Goal: Check status

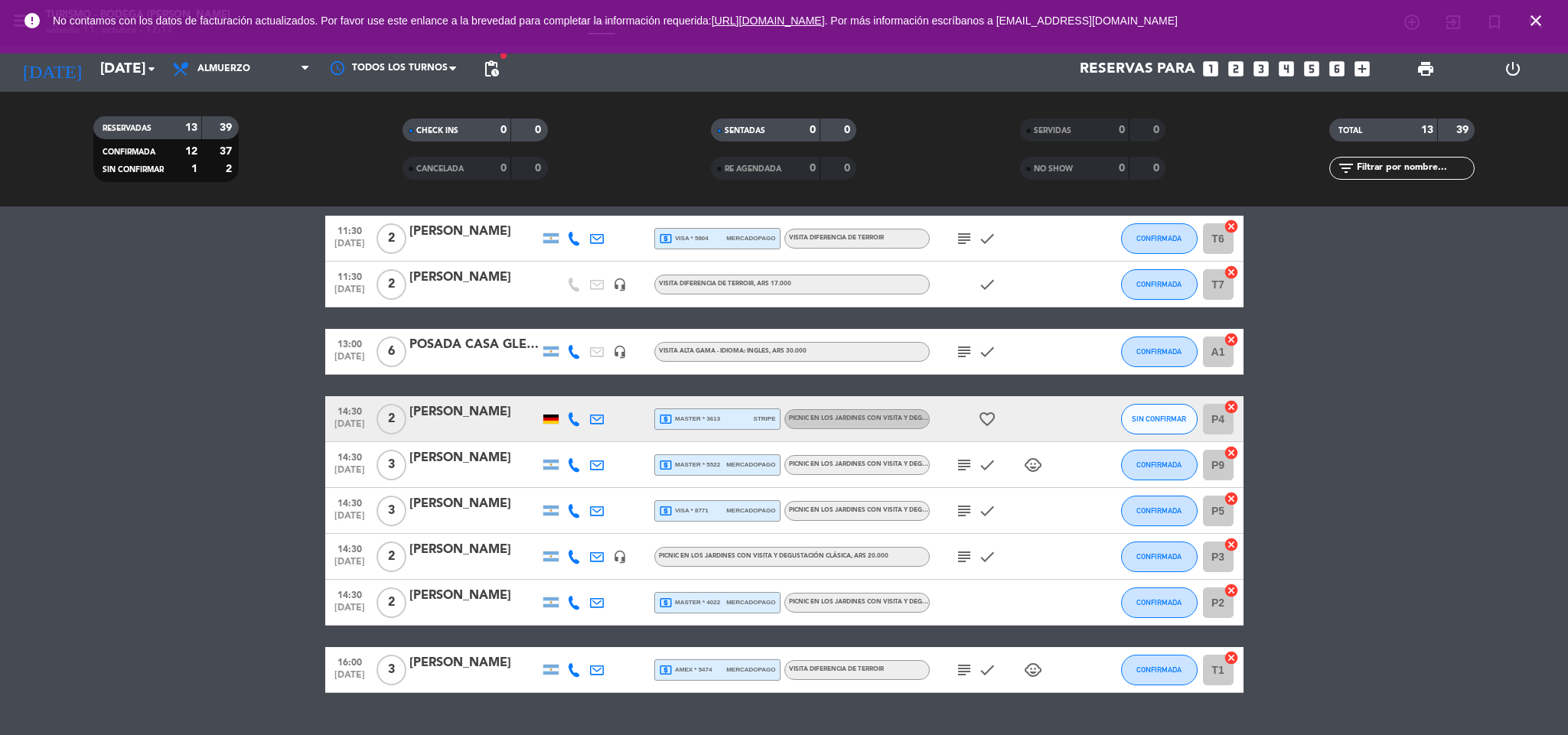
scroll to position [300, 0]
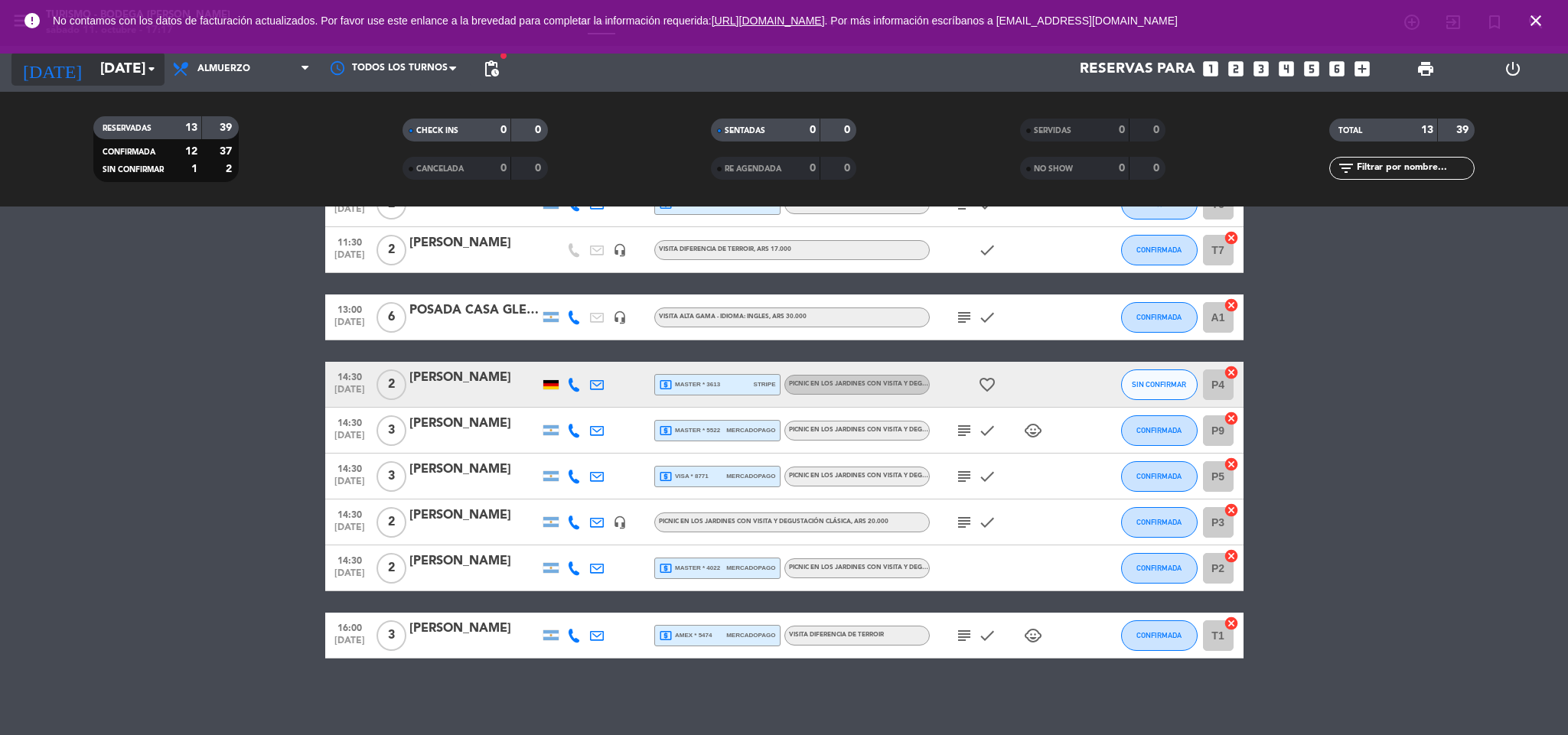
click at [125, 65] on input "[DATE]" at bounding box center [184, 68] width 184 height 32
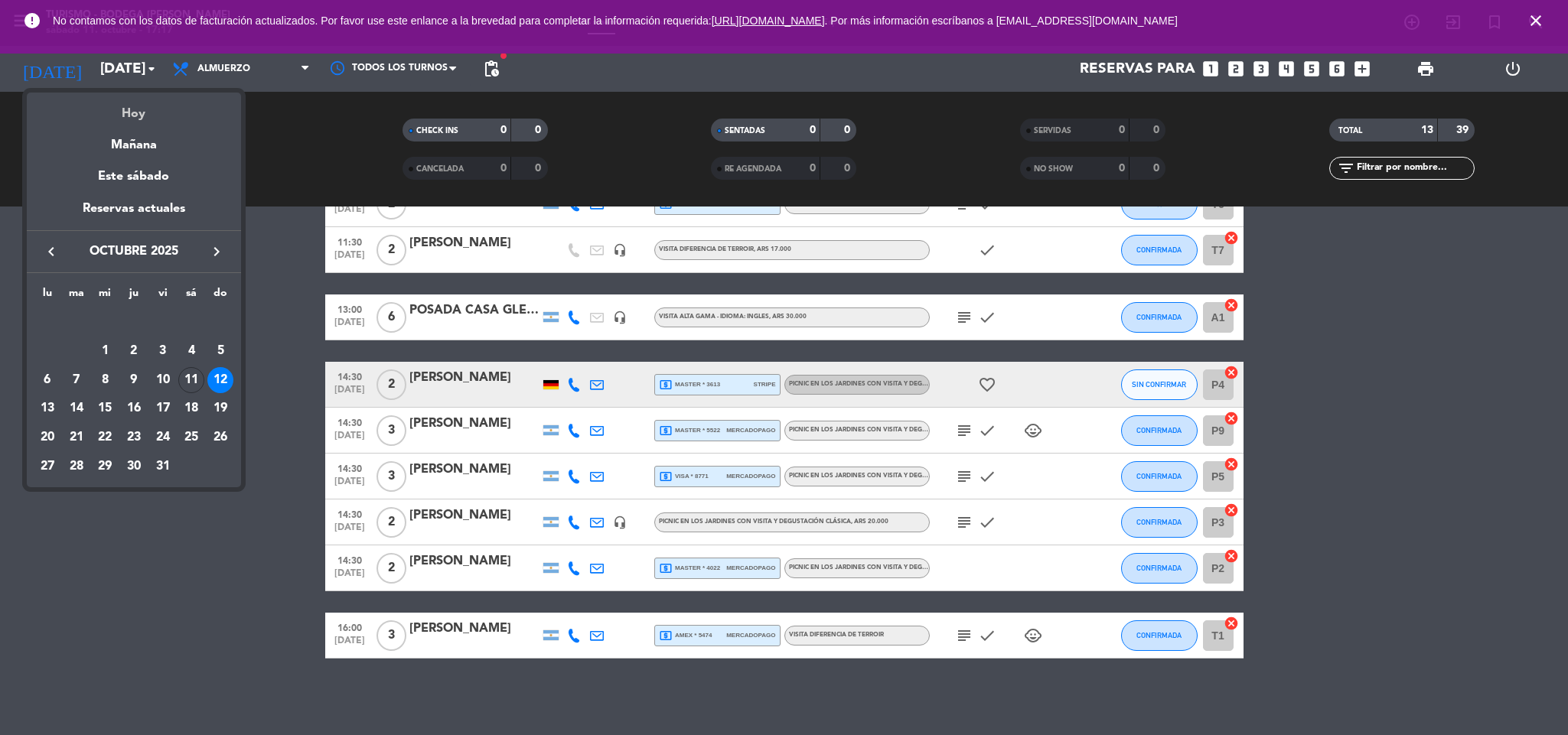
click at [141, 115] on div "Hoy" at bounding box center [134, 108] width 214 height 31
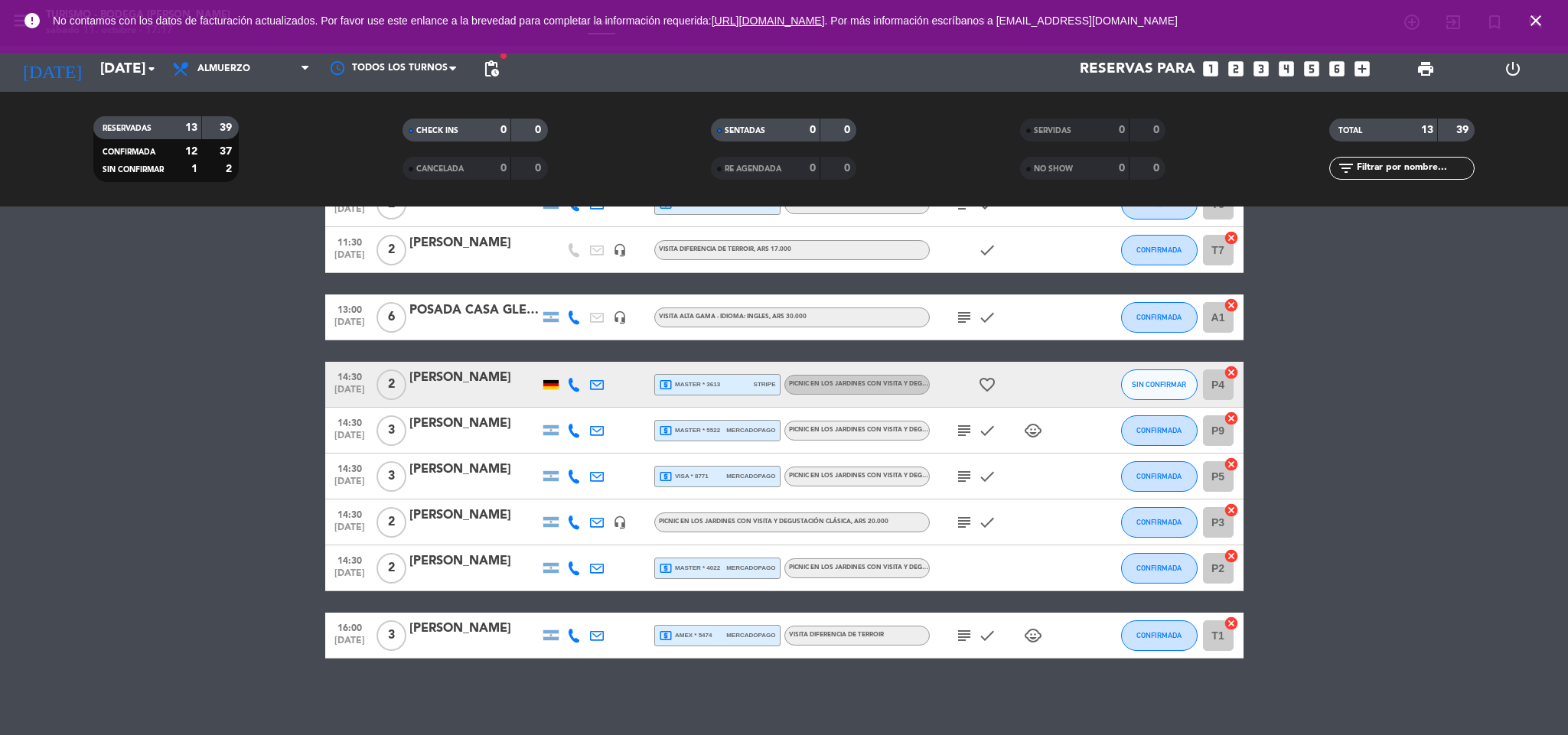
type input "[DATE]"
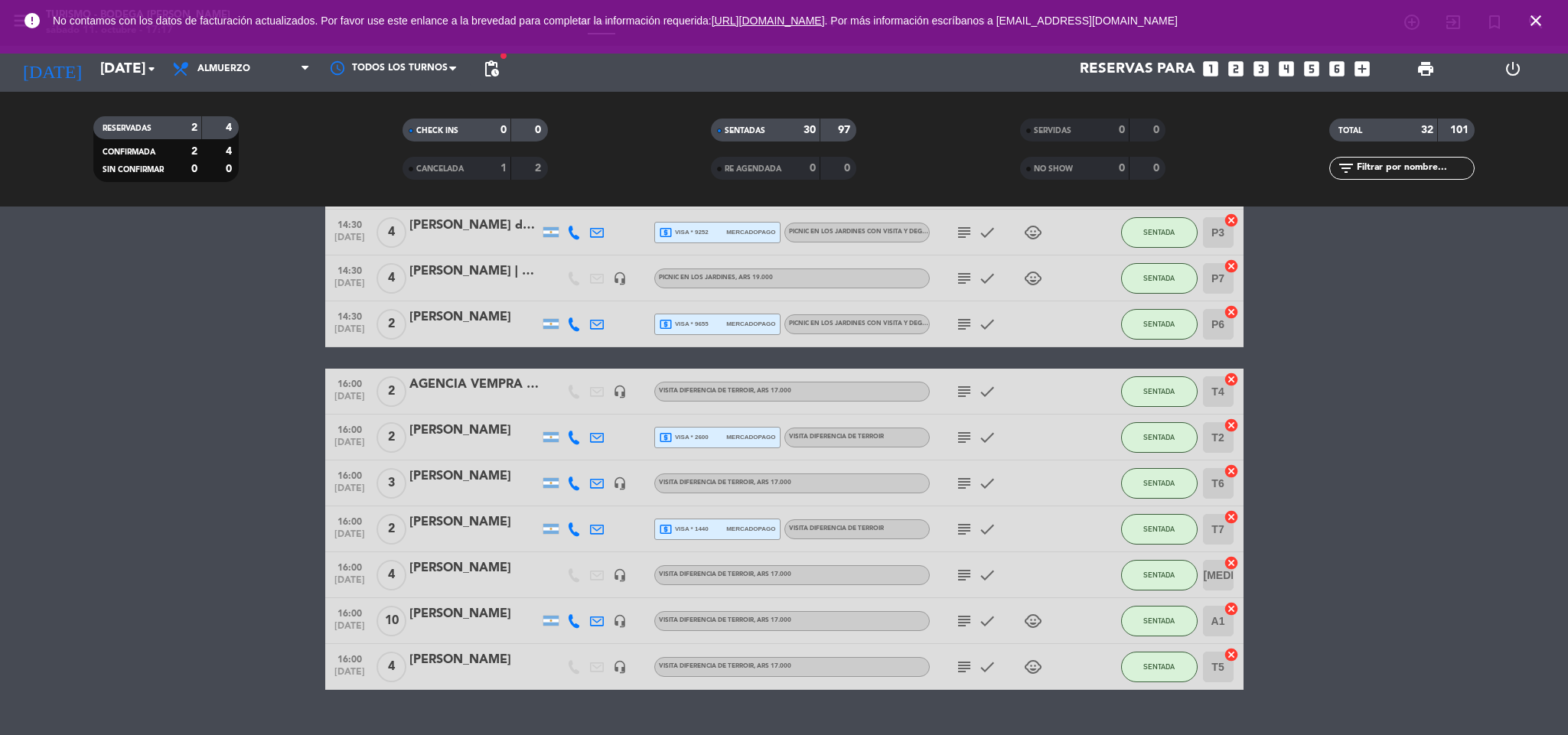
scroll to position [1172, 0]
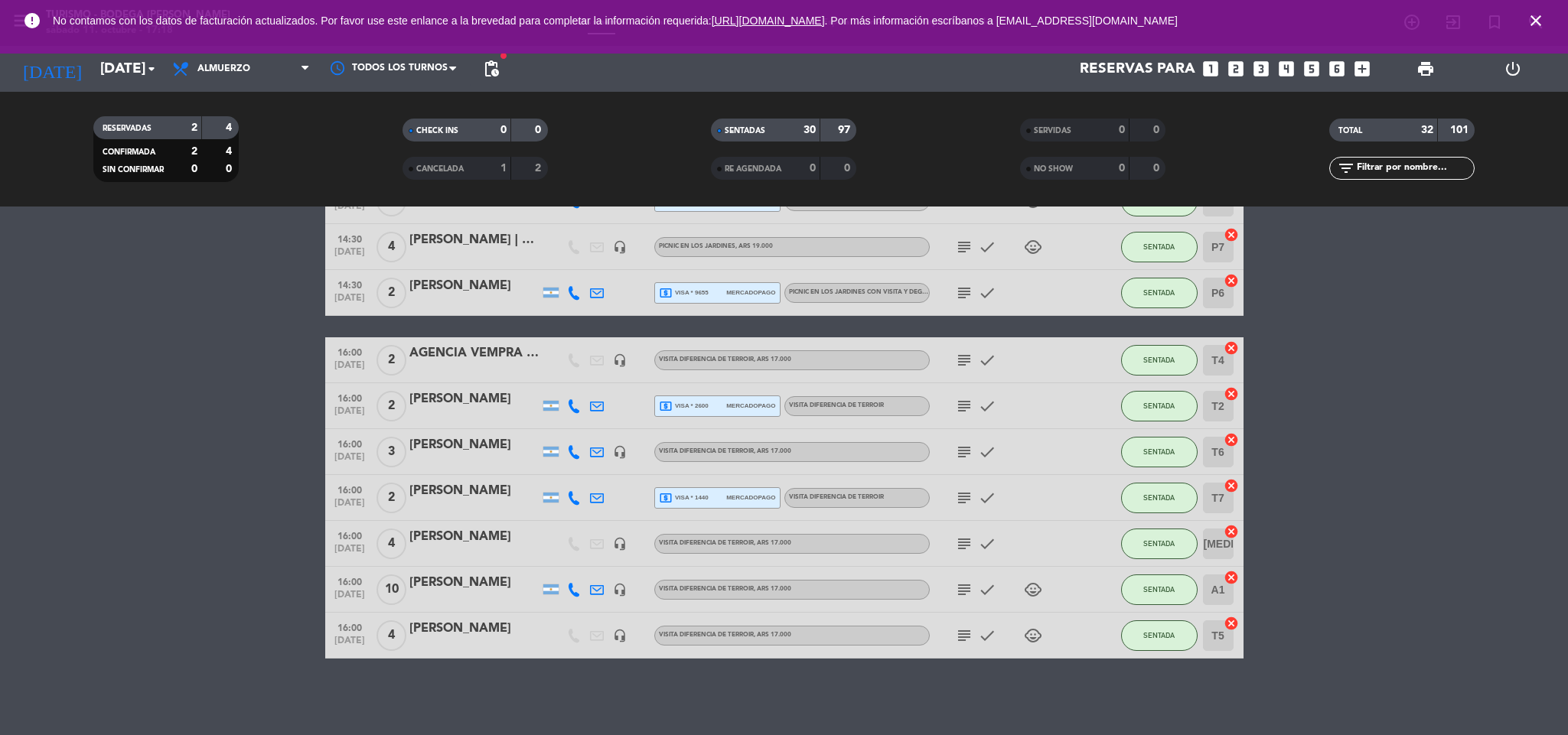
click at [964, 588] on icon "subject" at bounding box center [964, 589] width 18 height 18
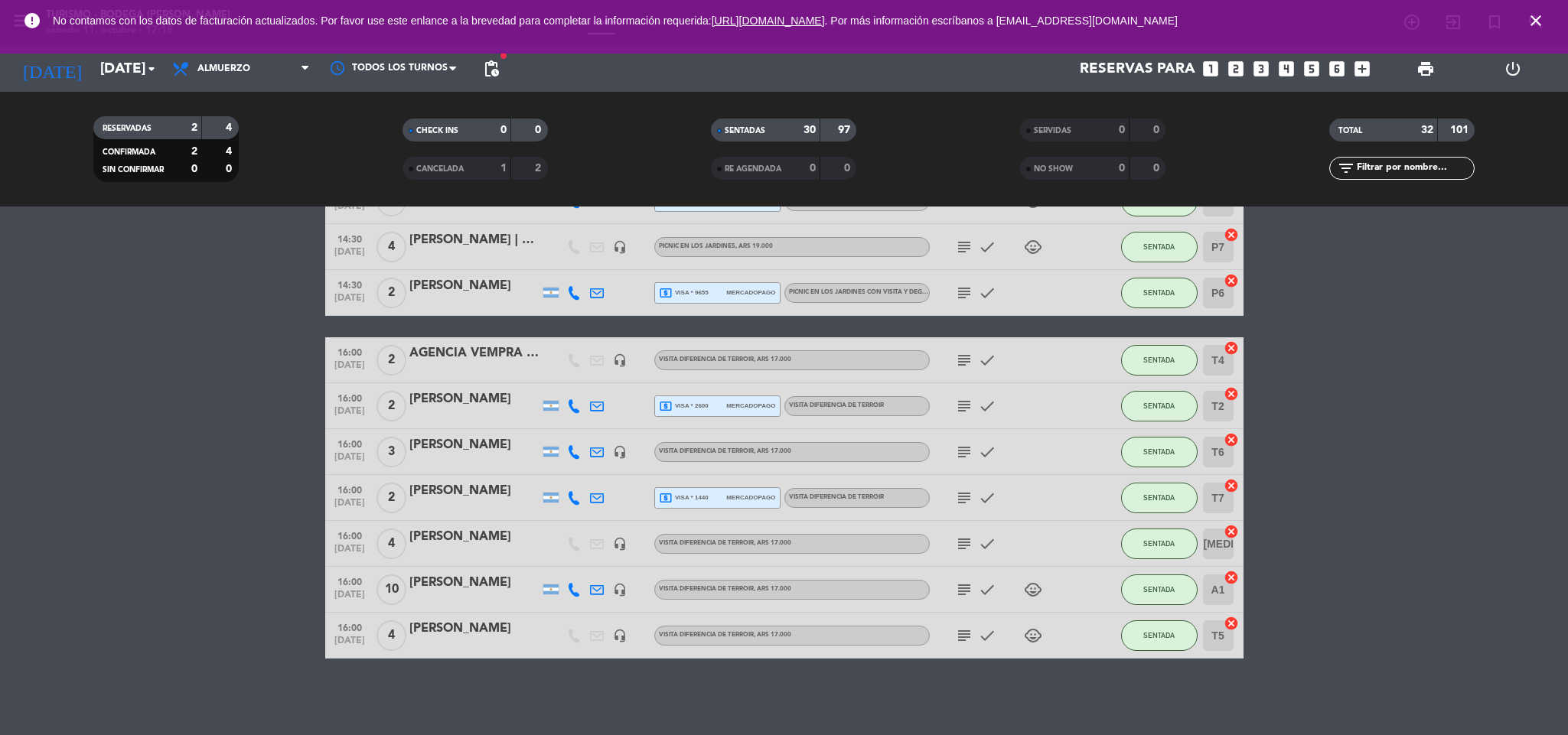
drag, startPoint x: 147, startPoint y: 551, endPoint x: 155, endPoint y: 533, distance: 19.7
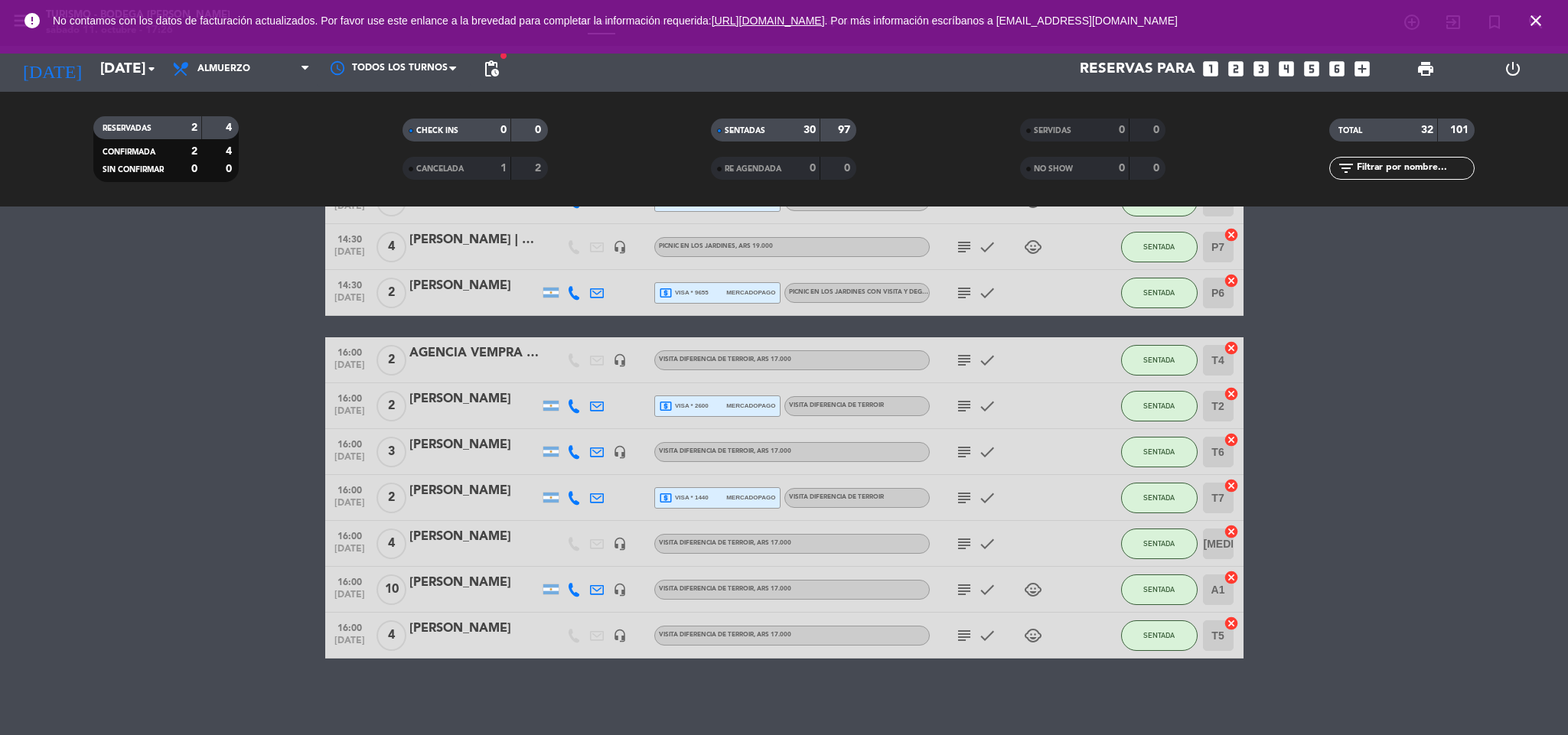
drag, startPoint x: 256, startPoint y: 312, endPoint x: 253, endPoint y: 303, distance: 9.5
drag, startPoint x: 304, startPoint y: 496, endPoint x: 294, endPoint y: 428, distance: 68.7
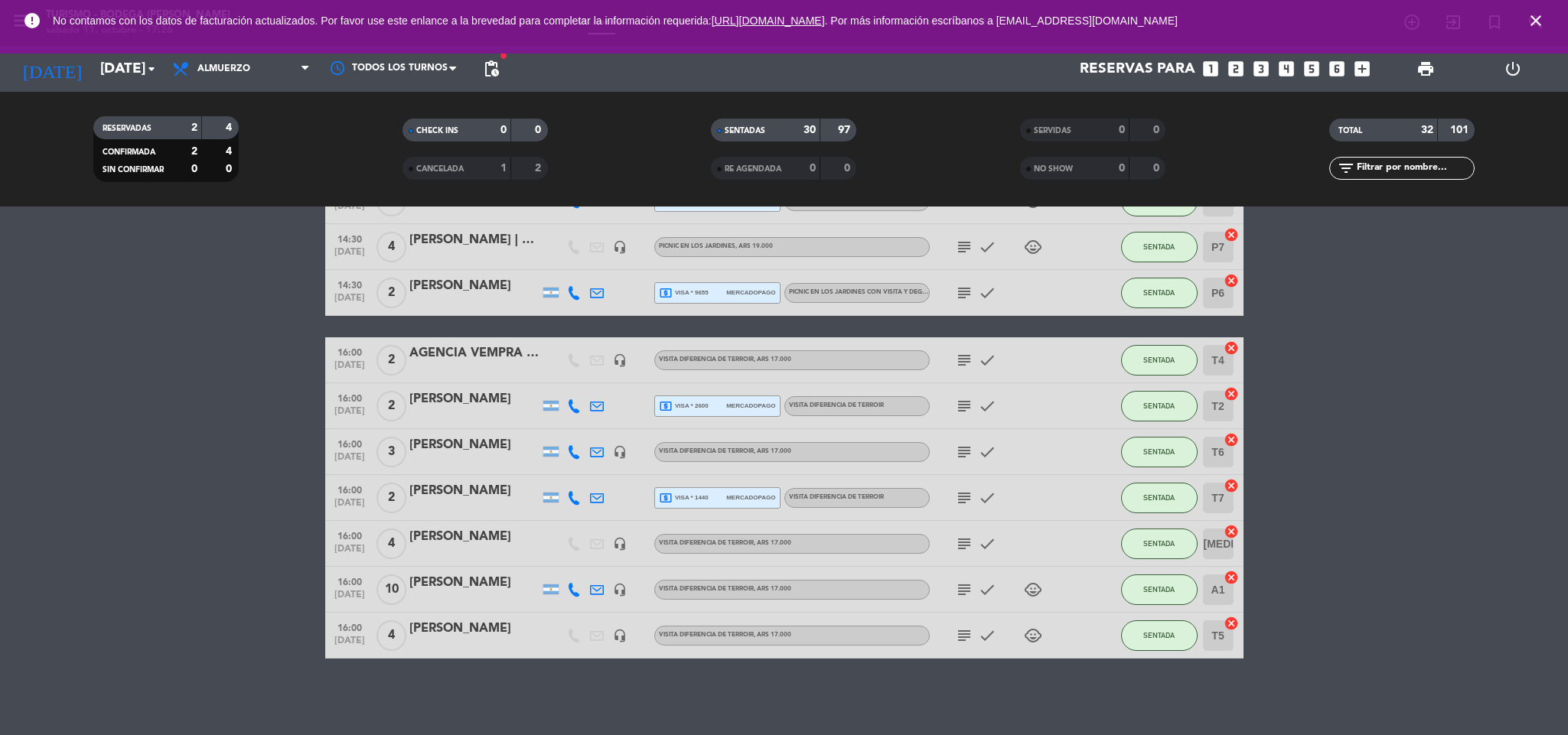
click at [962, 592] on icon "subject" at bounding box center [964, 589] width 18 height 18
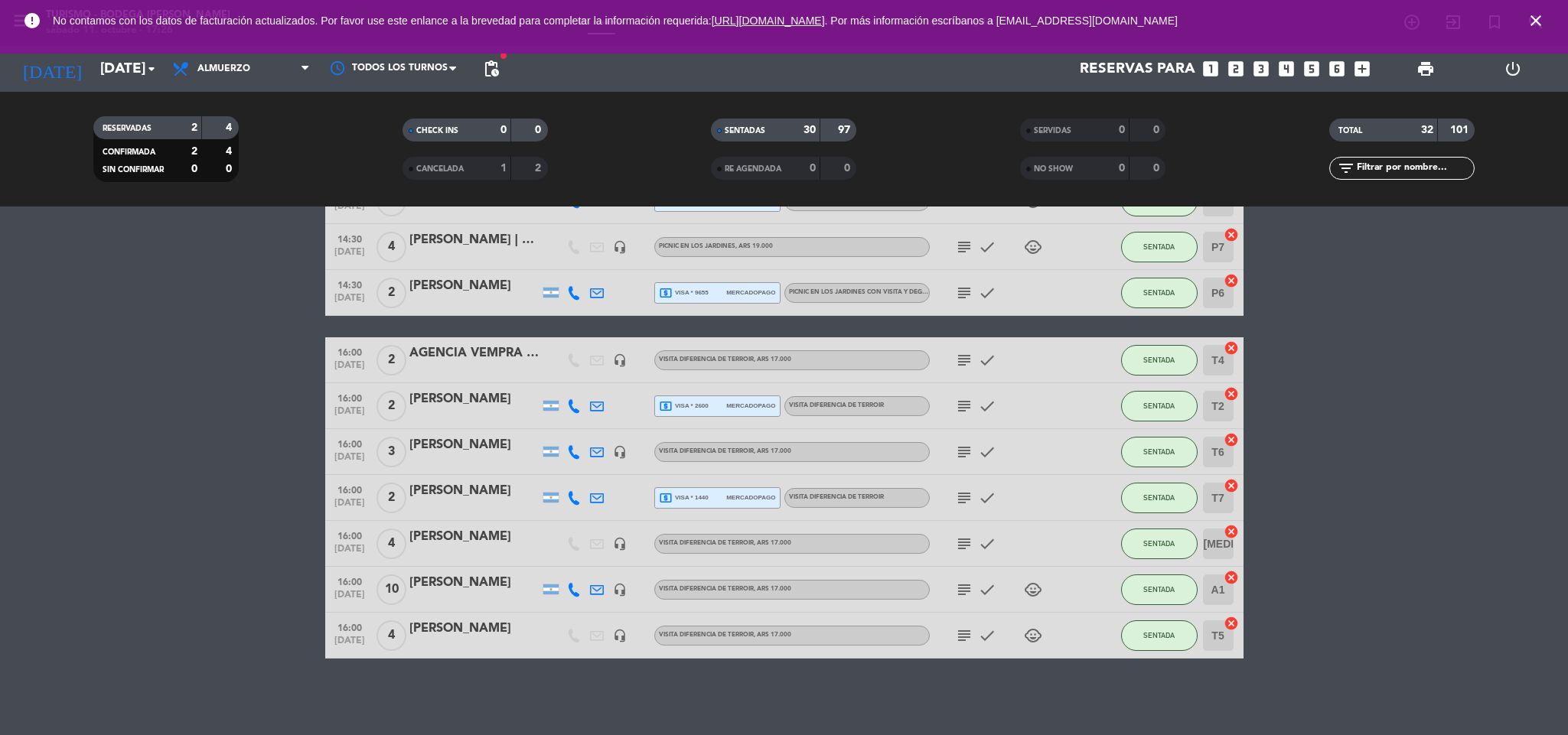
drag, startPoint x: 205, startPoint y: 530, endPoint x: 206, endPoint y: 496, distance: 34.0
drag, startPoint x: 168, startPoint y: 417, endPoint x: 129, endPoint y: 425, distance: 39.8
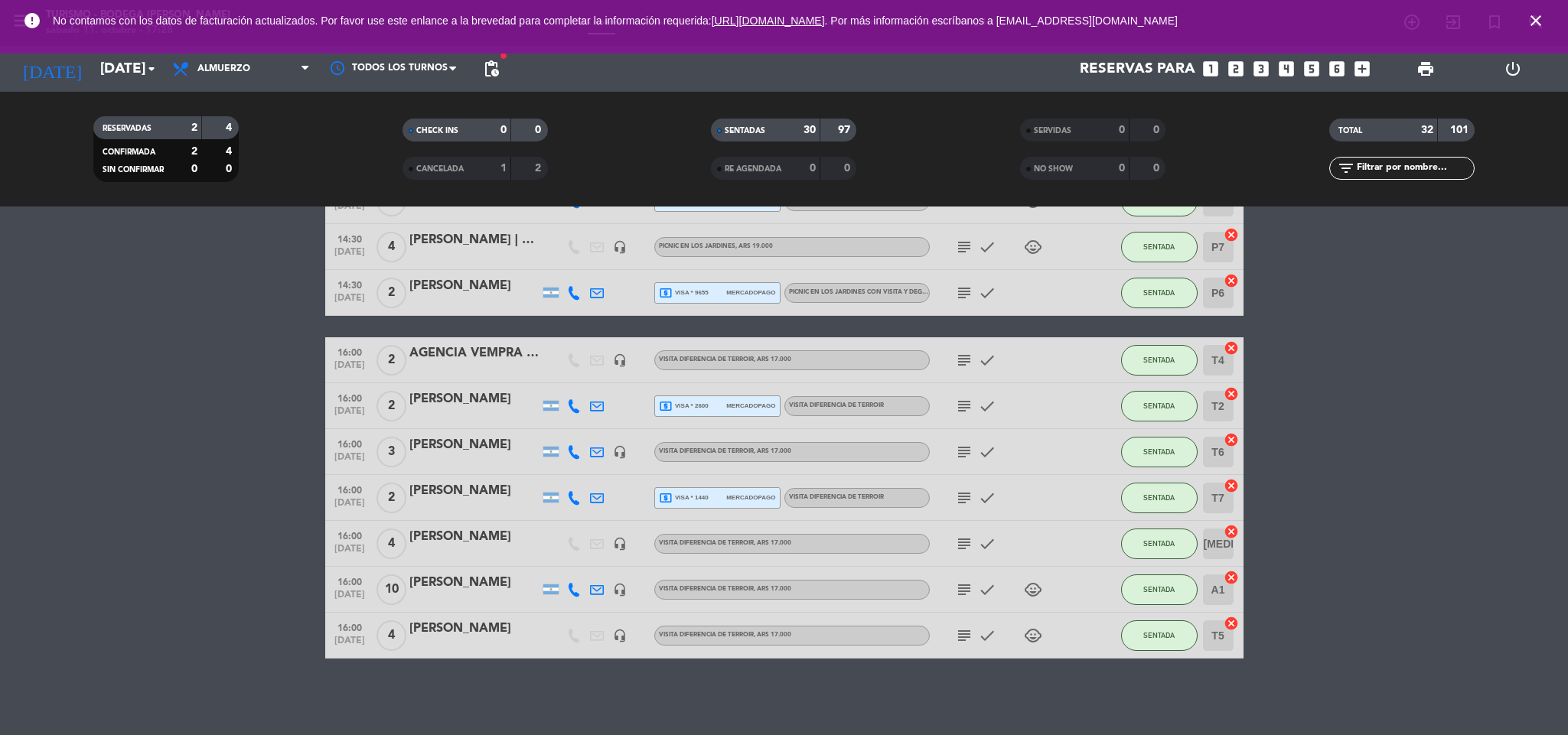
click at [960, 588] on icon "subject" at bounding box center [964, 589] width 18 height 18
